Goal: Check status: Check status

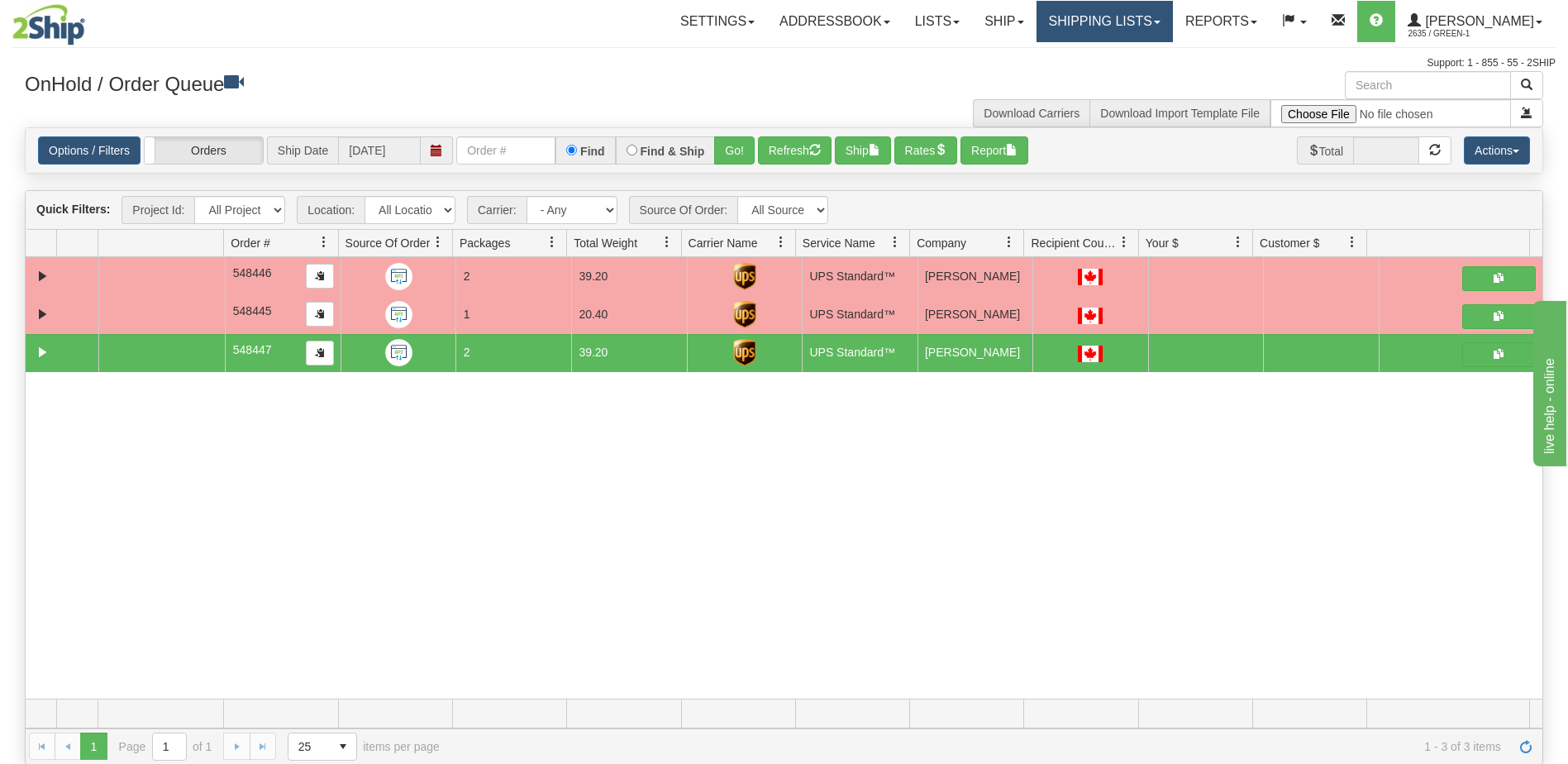
click at [1149, 23] on link "Shipping lists" at bounding box center [1104, 21] width 136 height 41
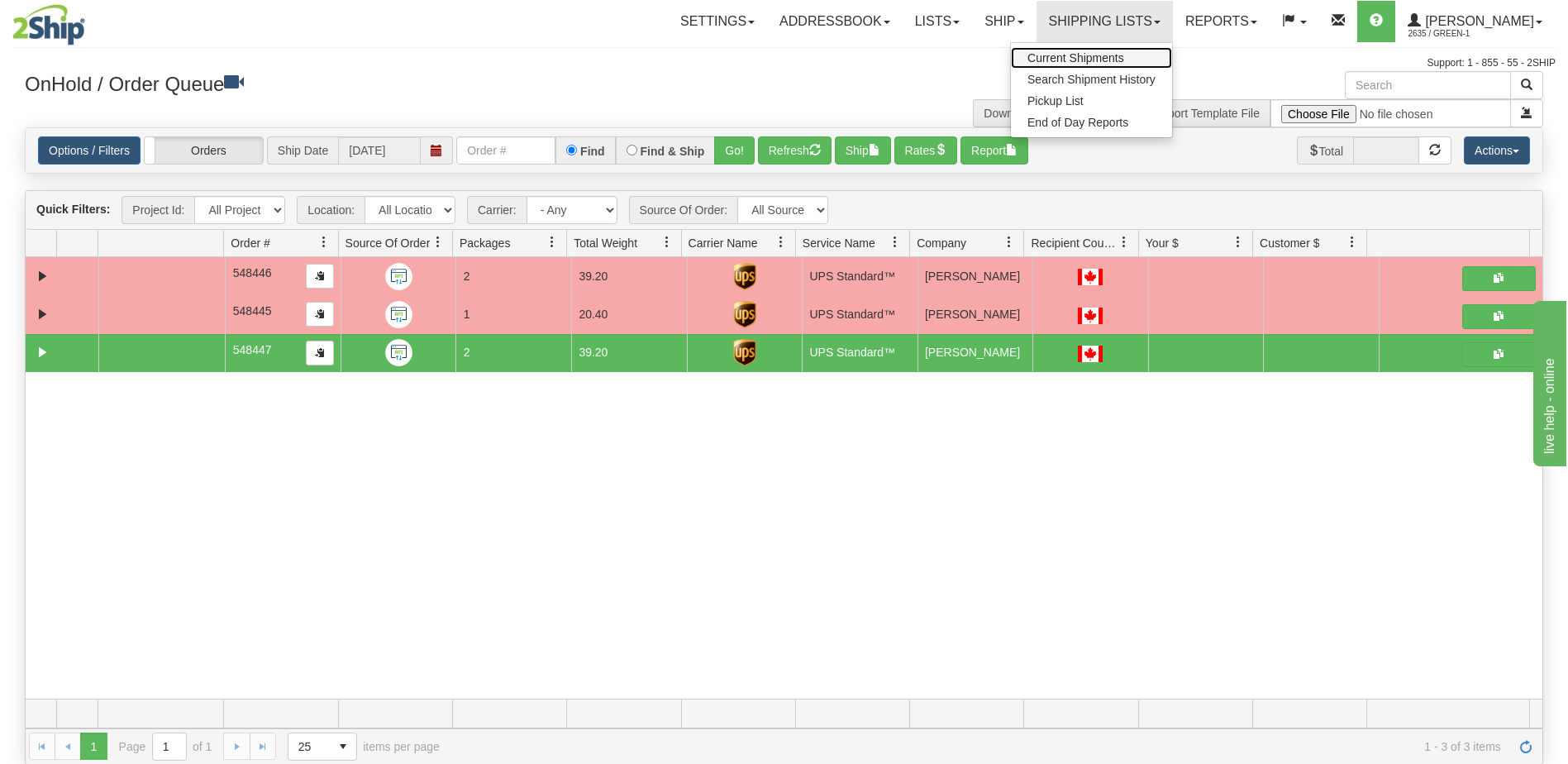
click at [1124, 56] on span "Current Shipments" at bounding box center [1075, 58] width 97 height 13
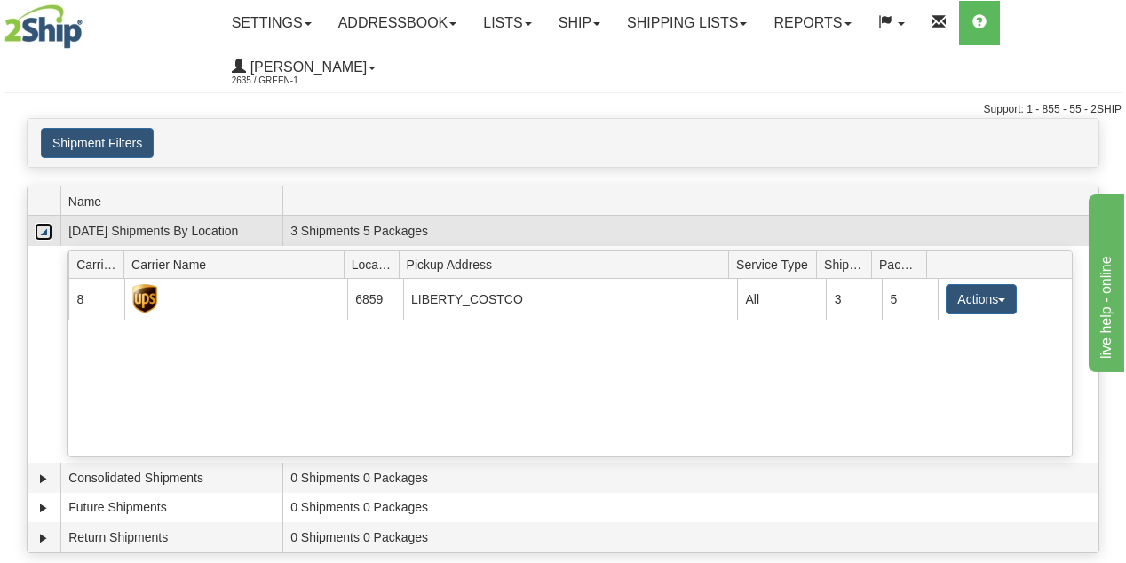
click at [44, 233] on link "Collapse" at bounding box center [44, 232] width 18 height 18
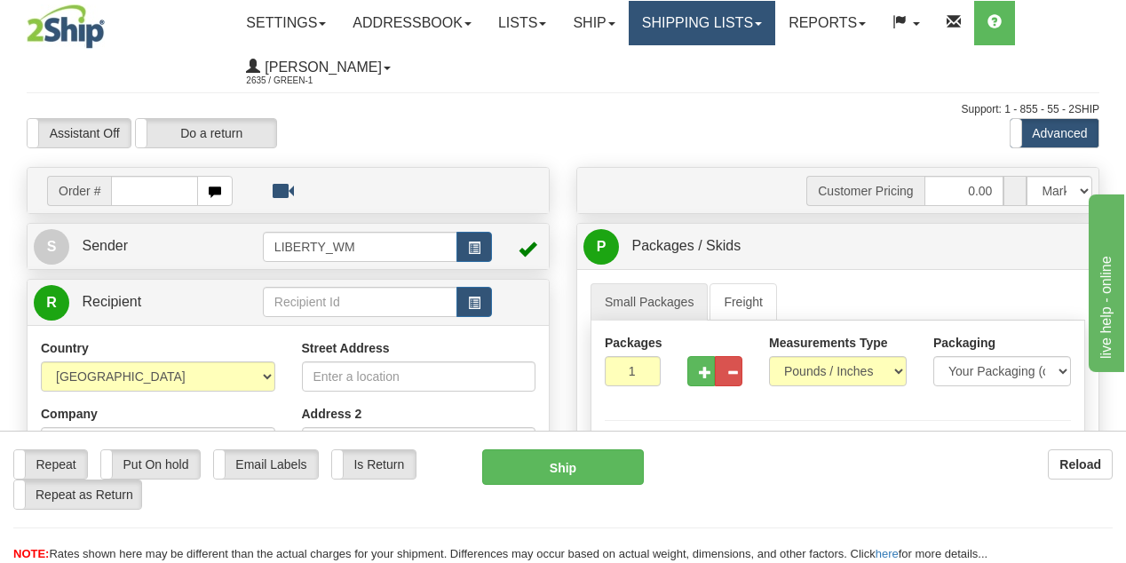
click at [747, 21] on link "Shipping lists" at bounding box center [702, 23] width 146 height 44
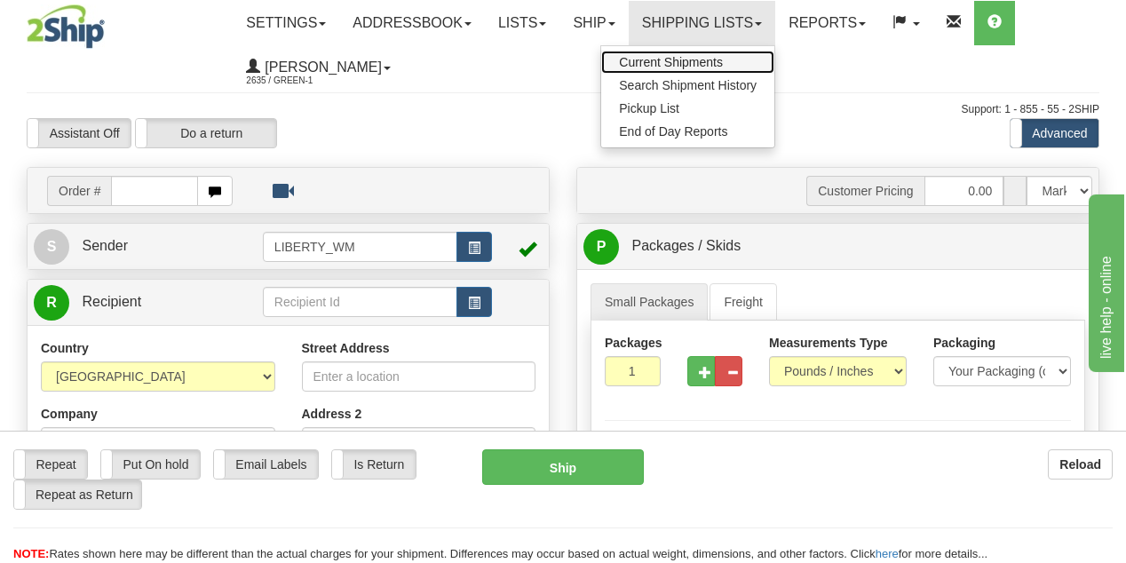
click at [700, 60] on span "Current Shipments" at bounding box center [671, 62] width 104 height 14
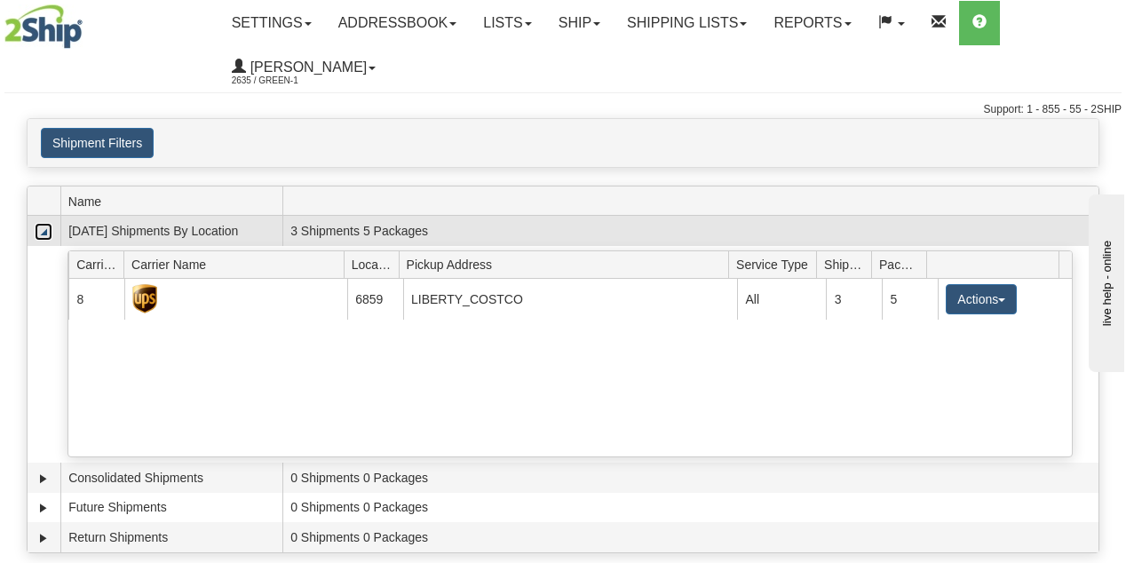
click at [39, 237] on link "Collapse" at bounding box center [44, 232] width 18 height 18
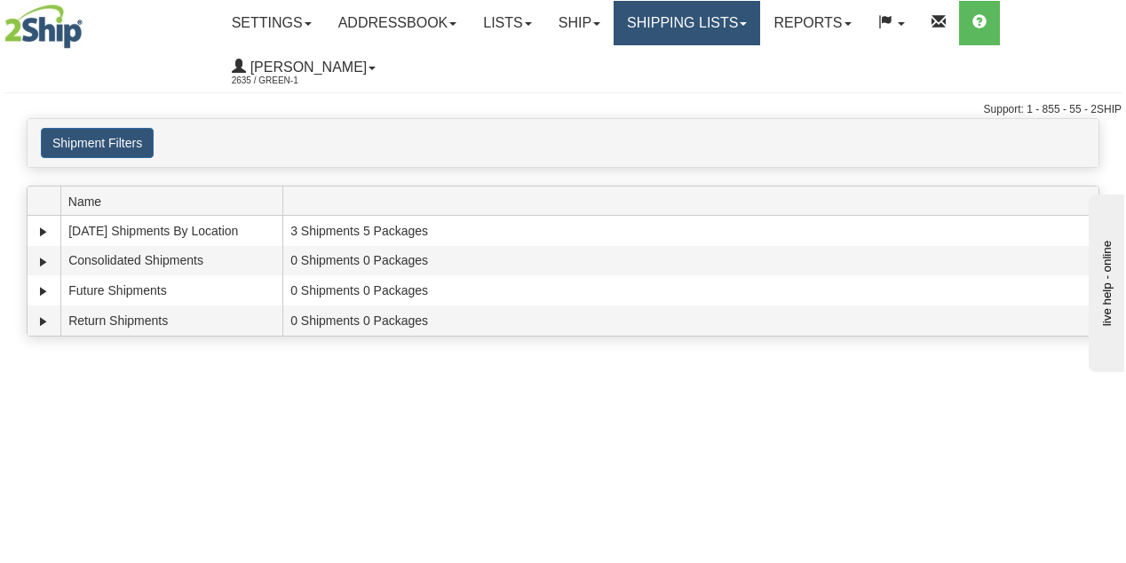
click at [688, 25] on link "Shipping lists" at bounding box center [686, 23] width 146 height 44
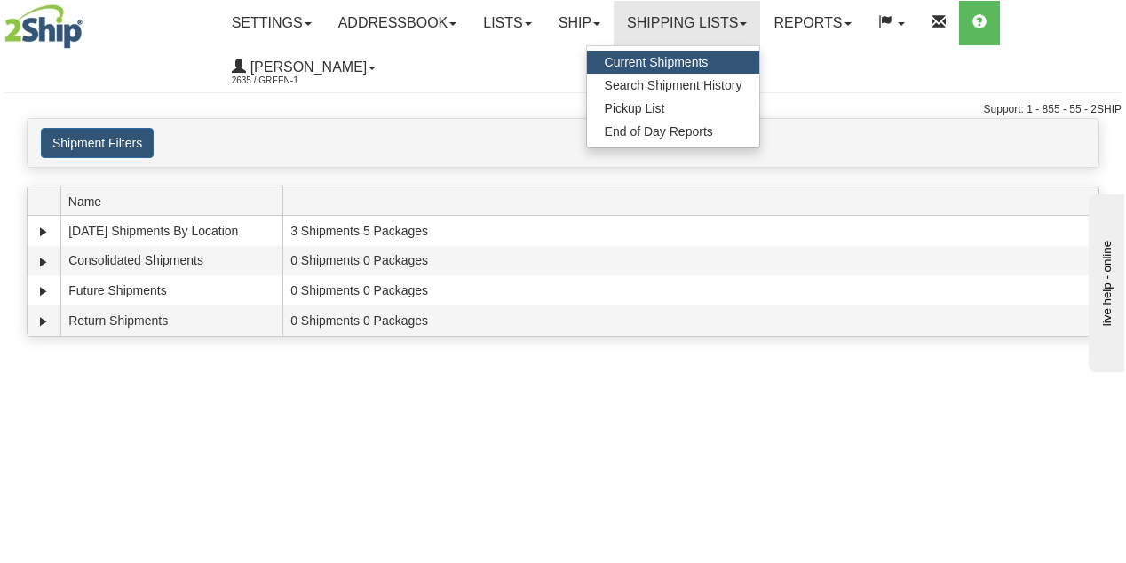
click at [686, 58] on span "Current Shipments" at bounding box center [657, 62] width 104 height 14
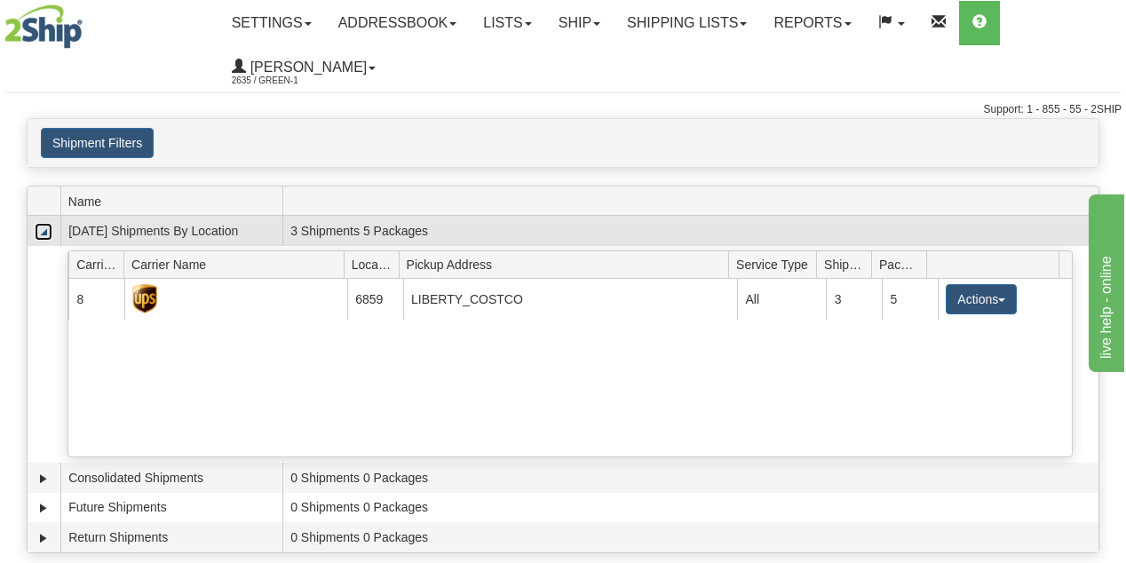
click at [47, 233] on link "Collapse" at bounding box center [44, 232] width 18 height 18
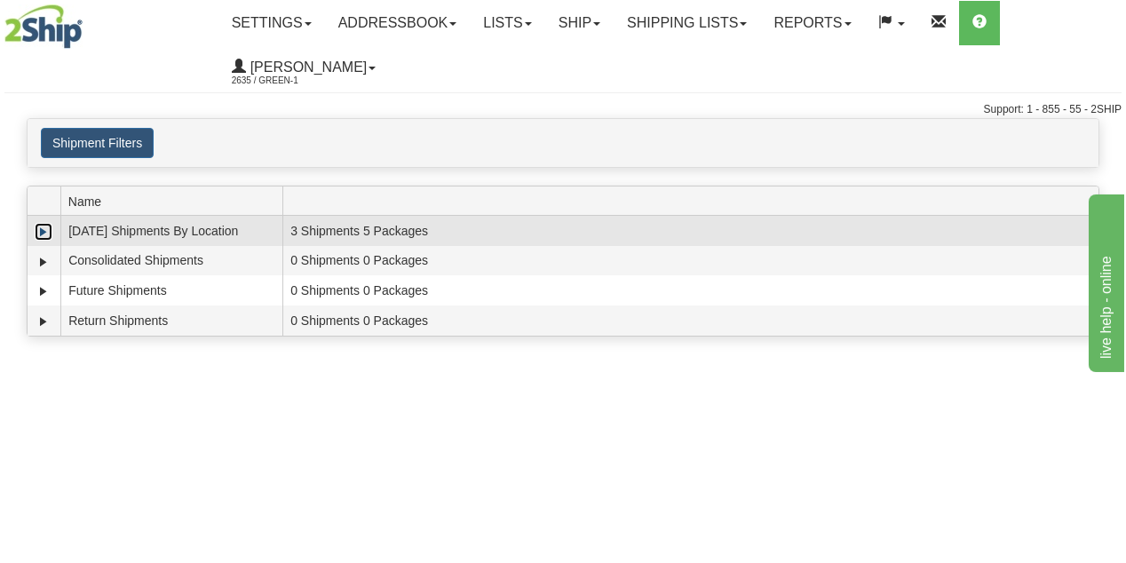
click at [45, 232] on link "Expand" at bounding box center [44, 232] width 18 height 18
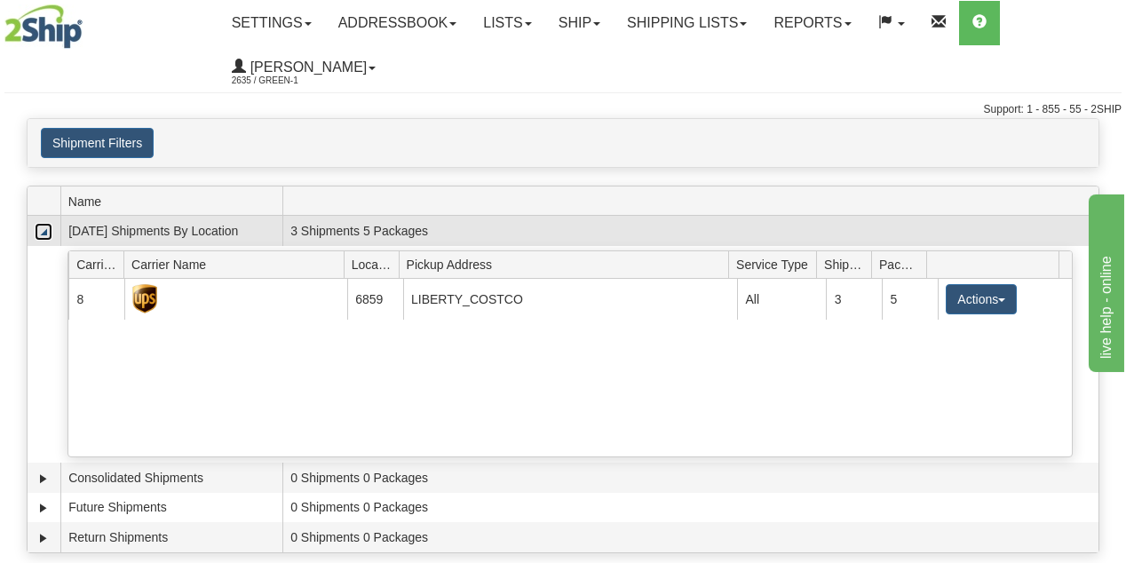
click at [45, 232] on link "Collapse" at bounding box center [44, 232] width 18 height 18
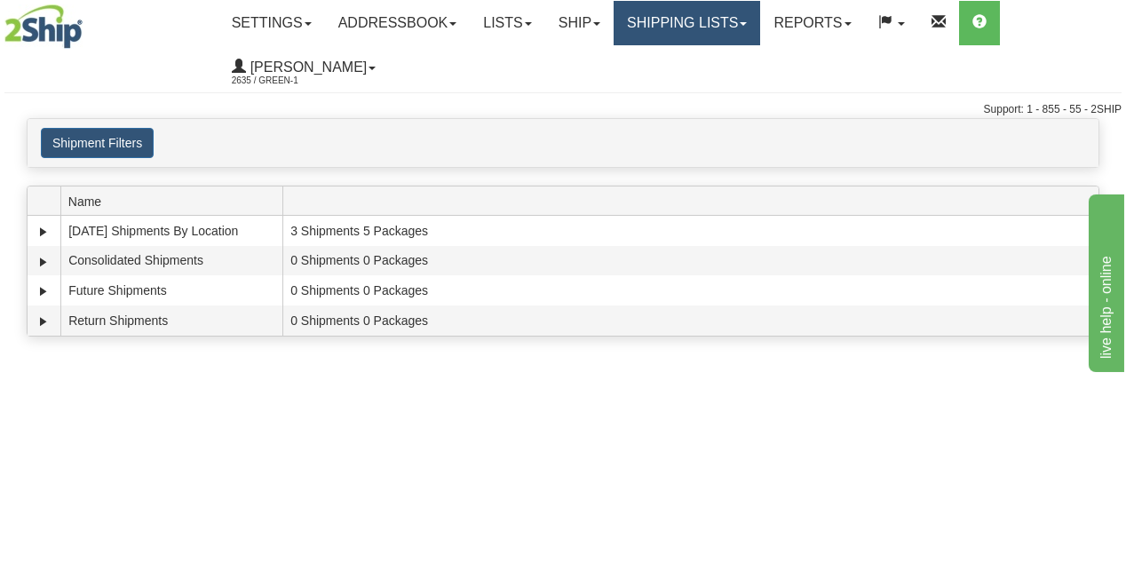
click at [710, 29] on link "Shipping lists" at bounding box center [686, 23] width 146 height 44
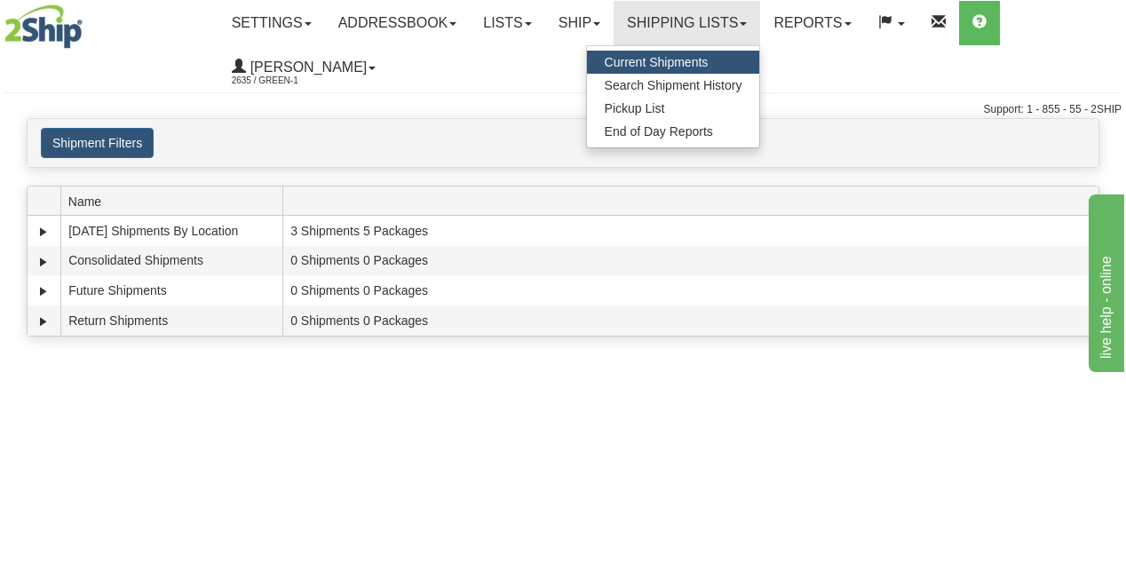
click at [708, 59] on span "Current Shipments" at bounding box center [657, 62] width 104 height 14
